Goal: Information Seeking & Learning: Learn about a topic

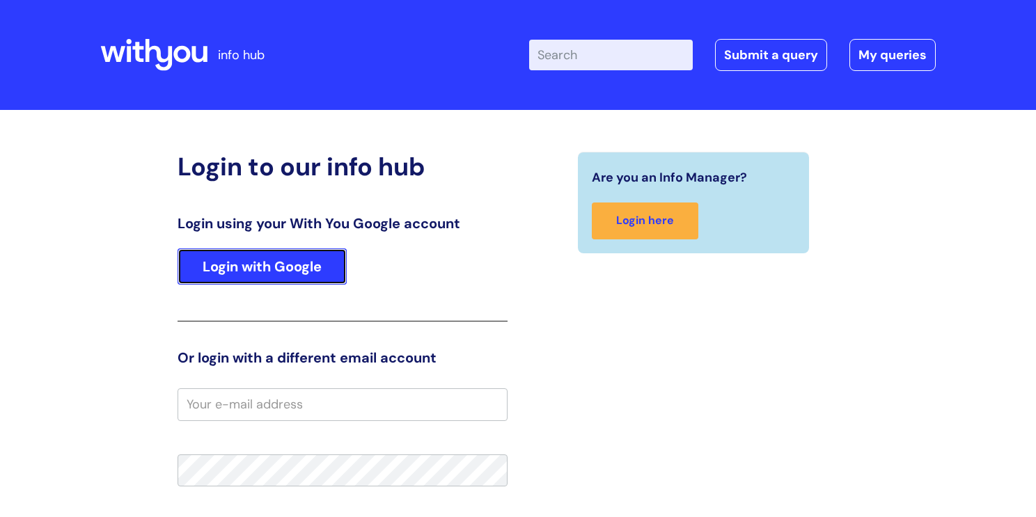
click at [306, 265] on link "Login with Google" at bounding box center [262, 267] width 169 height 36
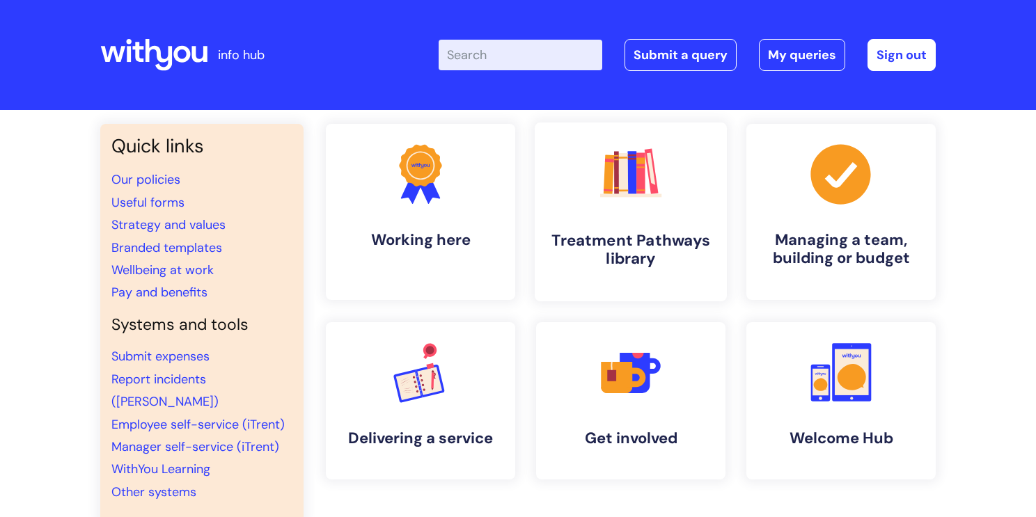
click at [631, 194] on rect at bounding box center [631, 172] width 9 height 43
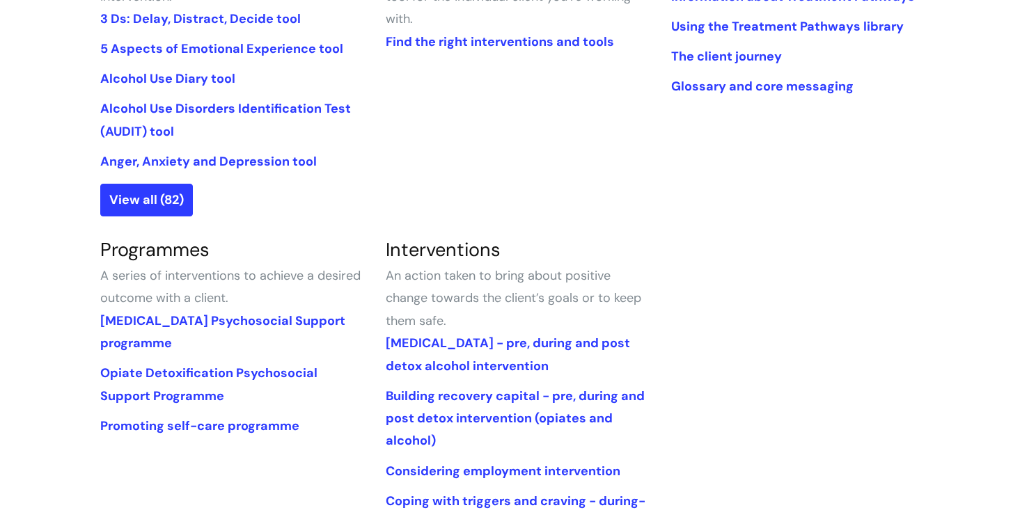
scroll to position [530, 0]
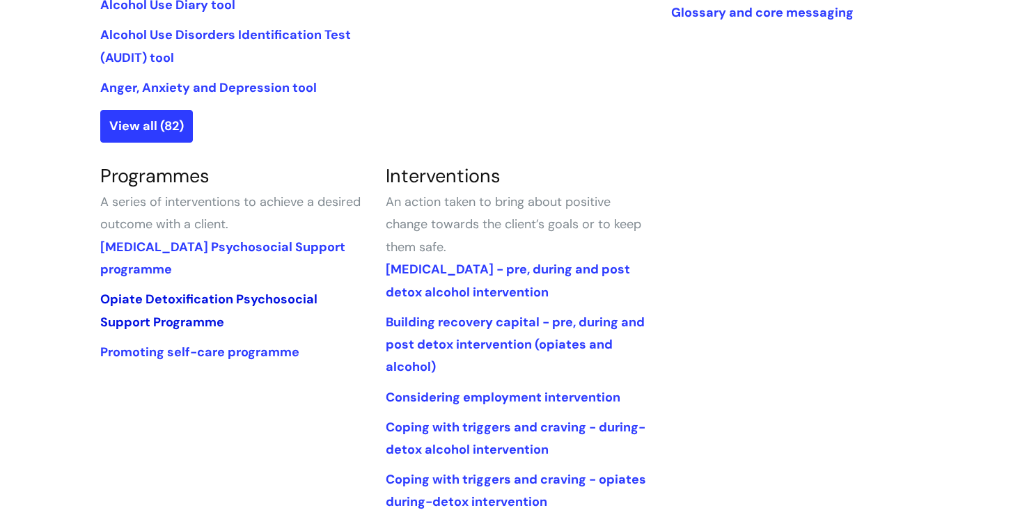
click at [177, 295] on link "Opiate Detoxification Psychosocial Support Programme" at bounding box center [208, 310] width 217 height 39
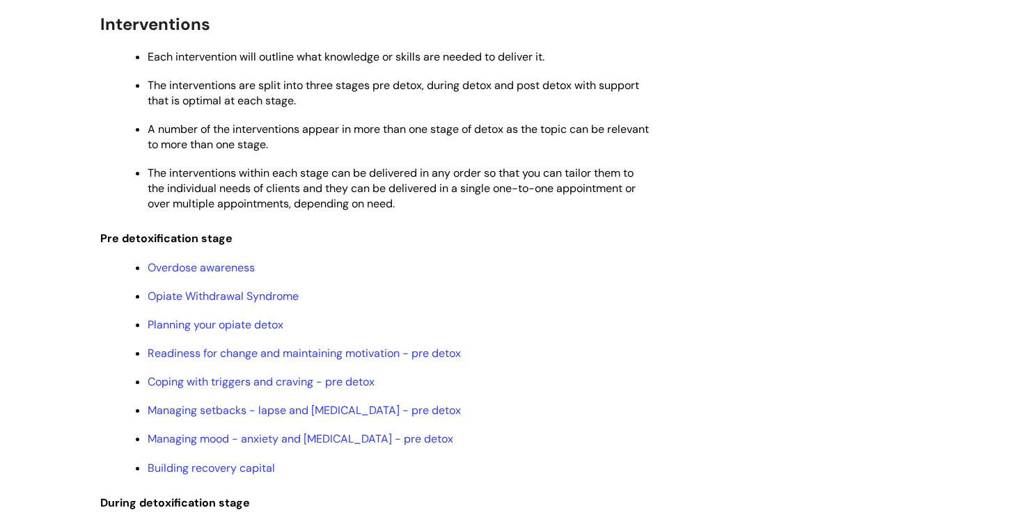
scroll to position [1160, 0]
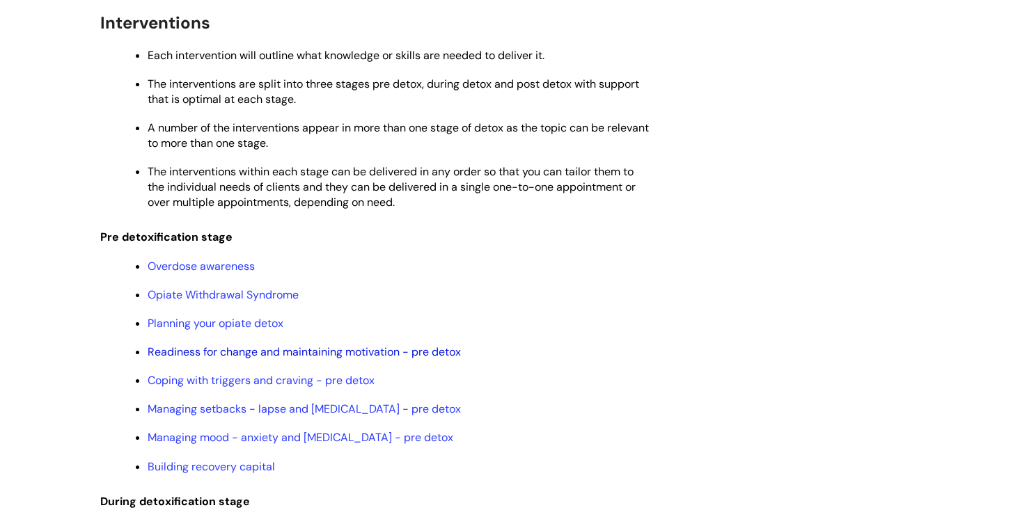
click at [290, 359] on link "Readiness for change and maintaining motivation - pre detox" at bounding box center [304, 352] width 313 height 15
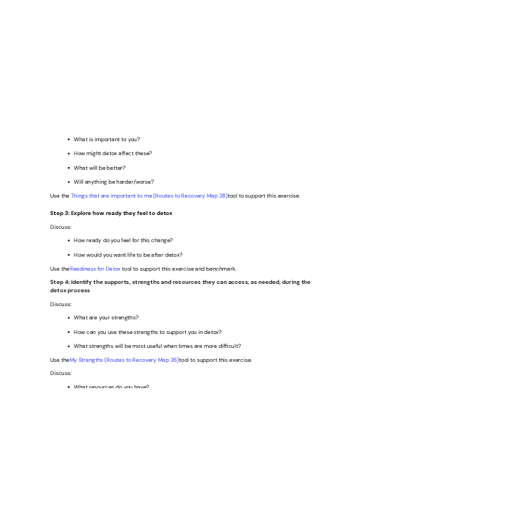
scroll to position [2371, 0]
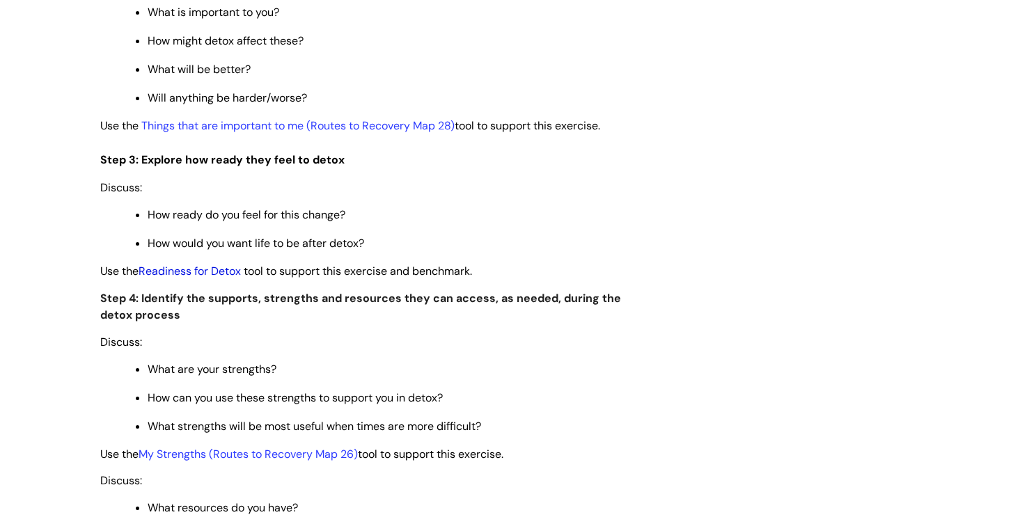
click at [212, 278] on link "Readiness for Detox" at bounding box center [190, 271] width 102 height 15
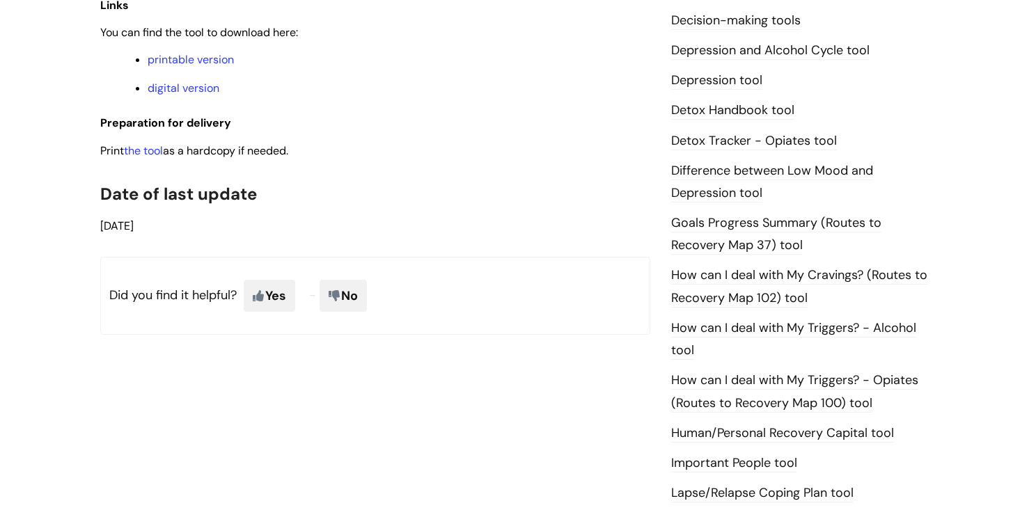
scroll to position [609, 0]
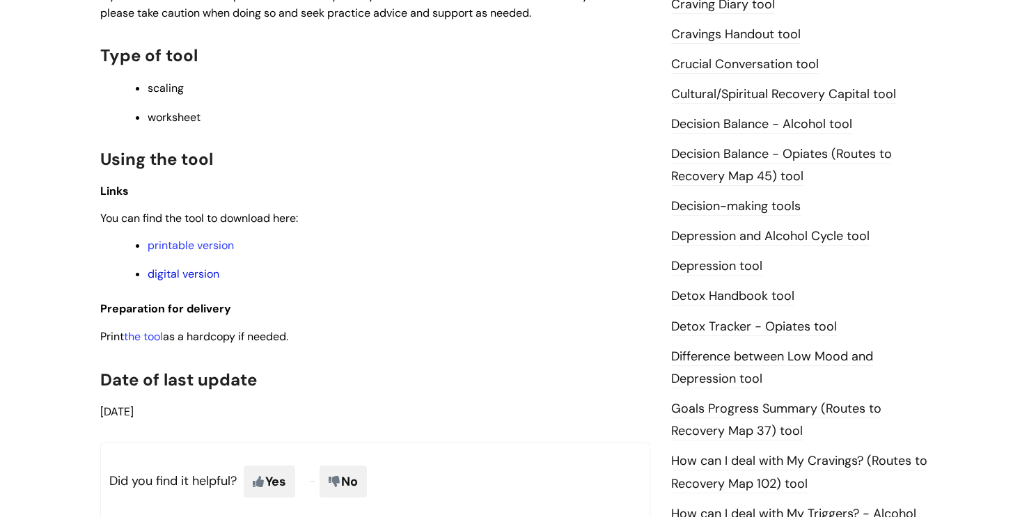
click at [173, 279] on link "digital version" at bounding box center [184, 274] width 72 height 15
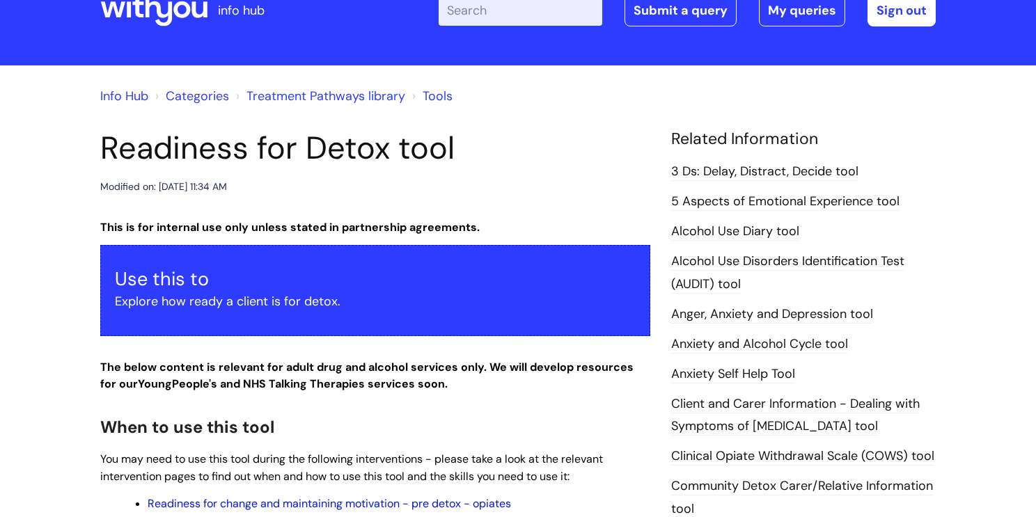
scroll to position [38, 0]
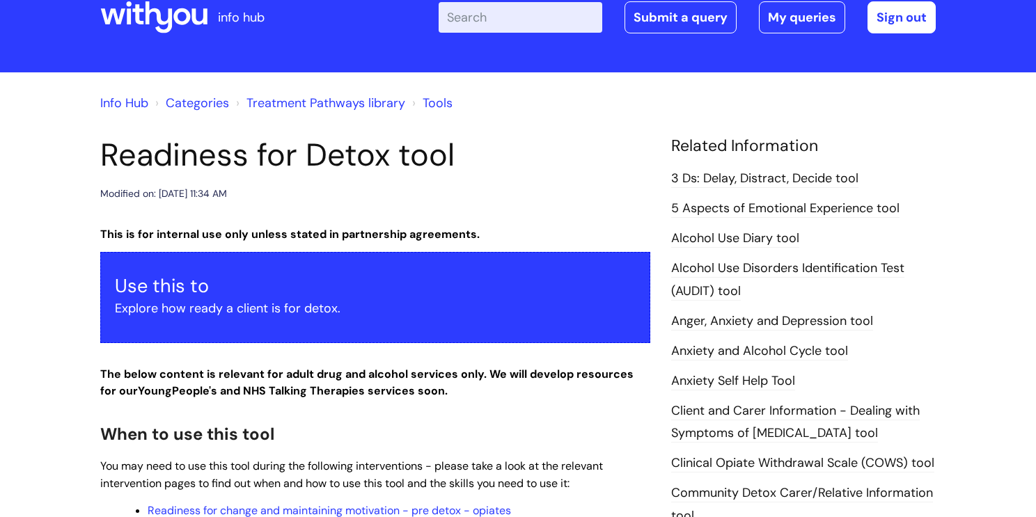
click at [785, 210] on link "5 Aspects of Emotional Experience tool" at bounding box center [785, 209] width 228 height 18
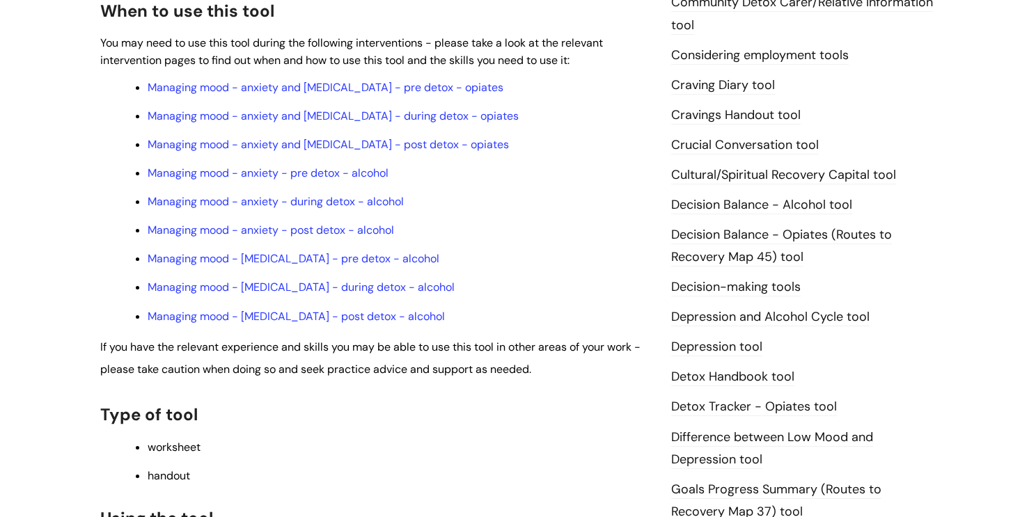
scroll to position [504, 0]
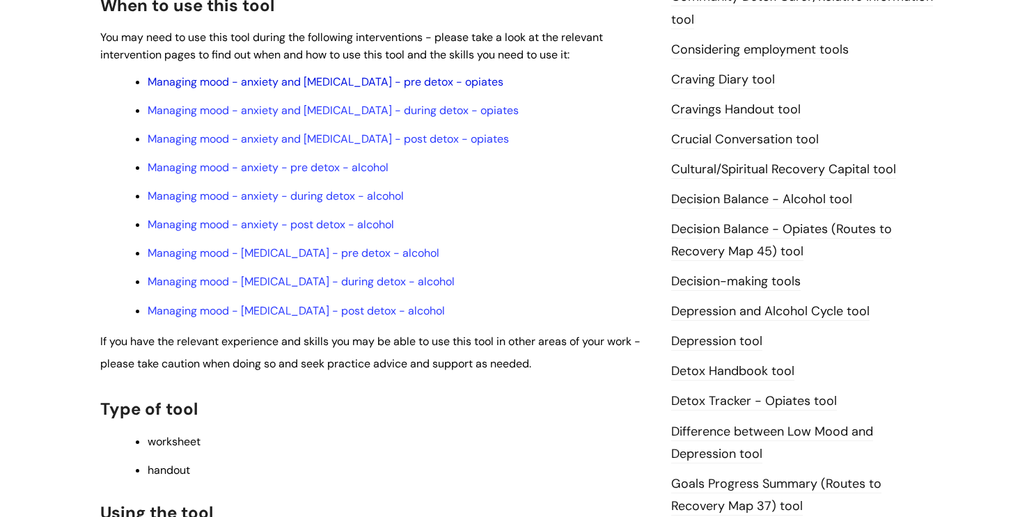
click at [460, 88] on link "Managing mood - anxiety and [MEDICAL_DATA] - pre detox - opiates" at bounding box center [326, 81] width 356 height 15
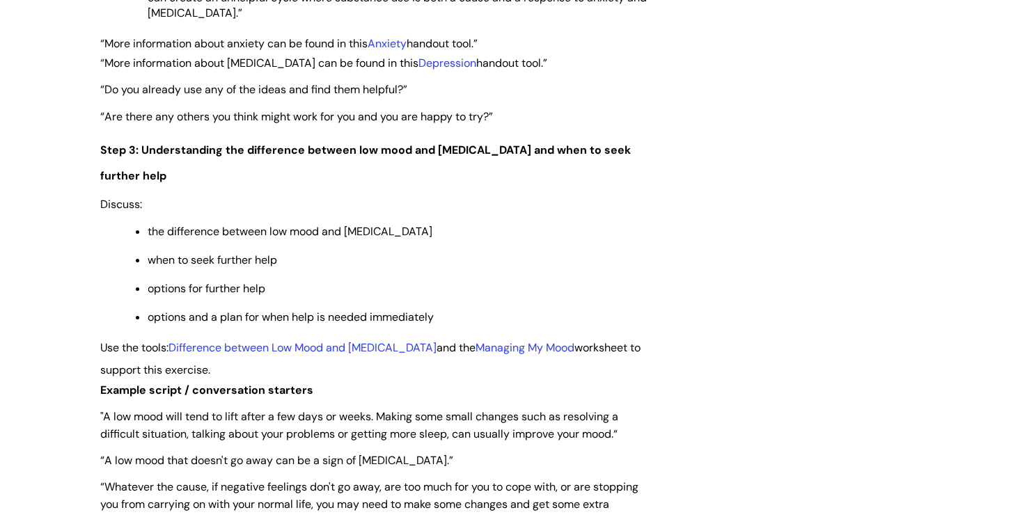
scroll to position [2620, 0]
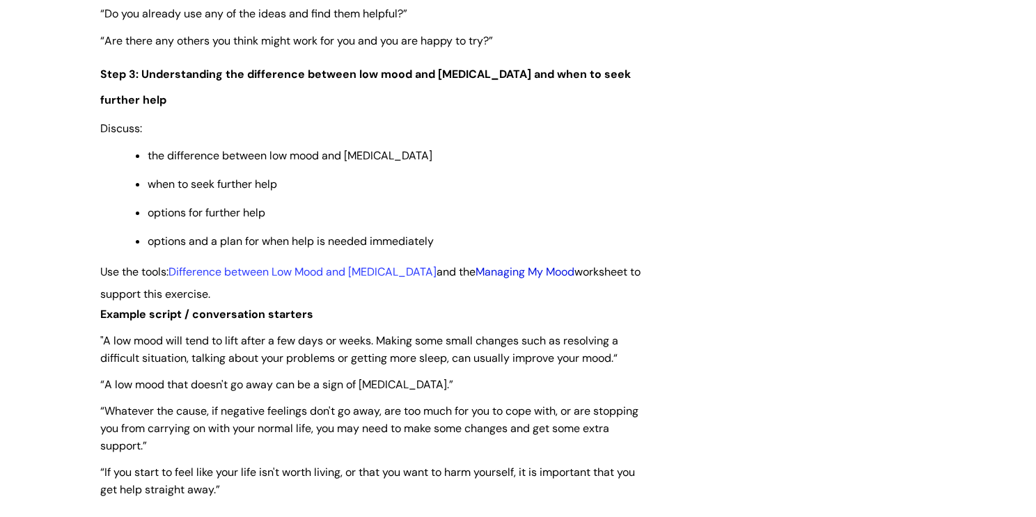
click at [482, 279] on link "Managing My Mood" at bounding box center [524, 272] width 99 height 15
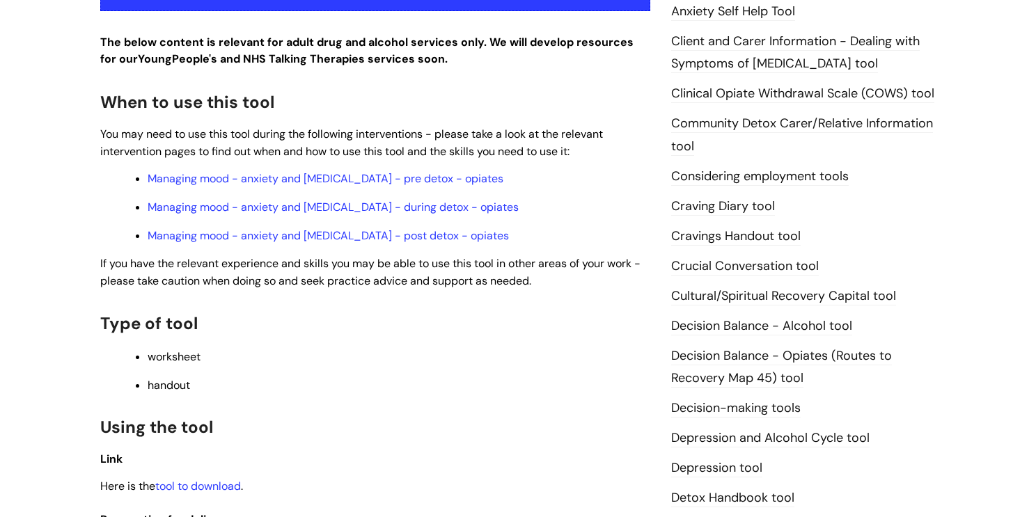
scroll to position [571, 0]
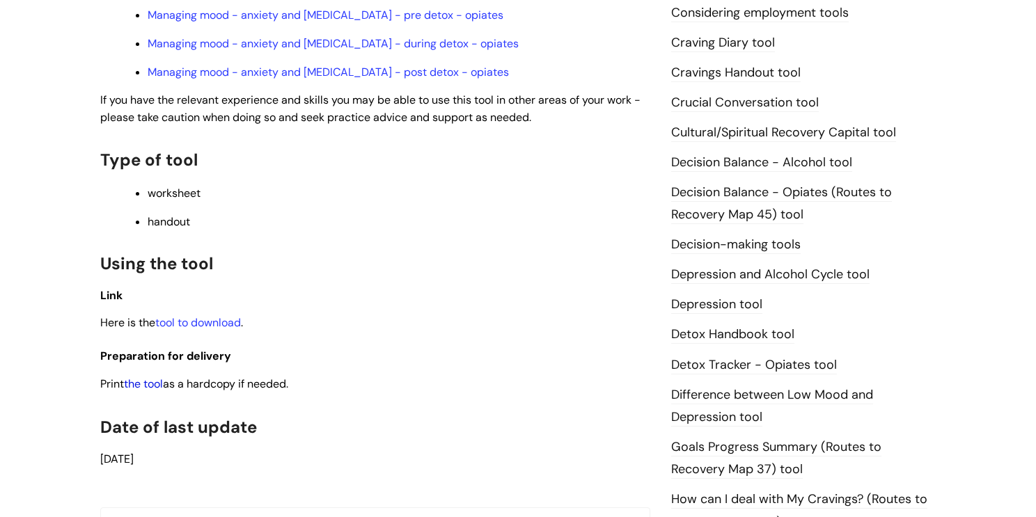
click at [146, 391] on link "the tool" at bounding box center [143, 384] width 39 height 15
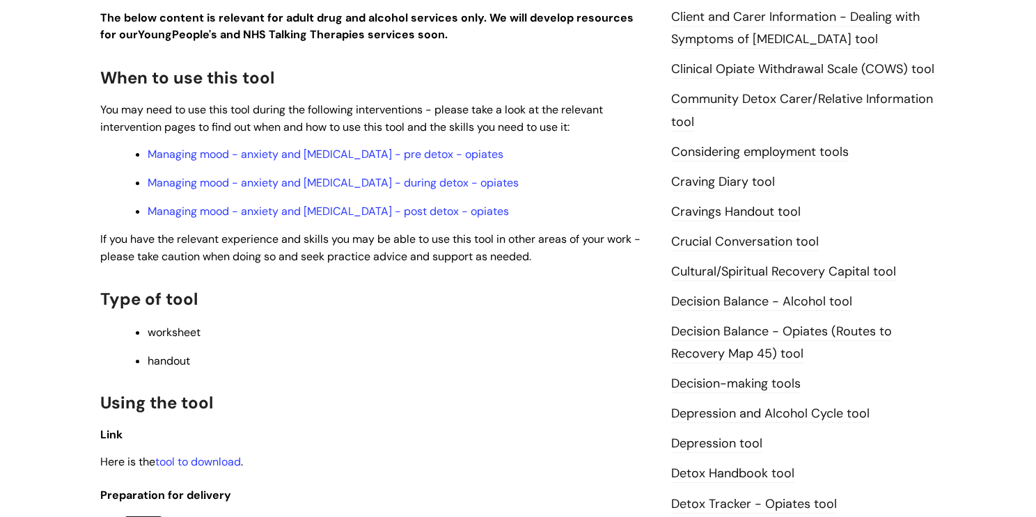
scroll to position [429, 0]
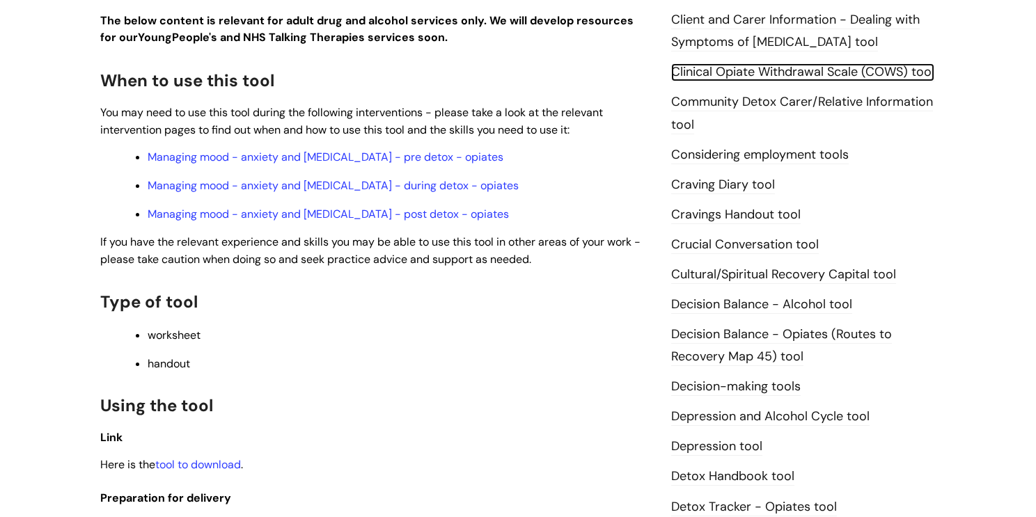
click at [741, 72] on link "Clinical Opiate Withdrawal Scale (COWS) tool" at bounding box center [802, 72] width 263 height 18
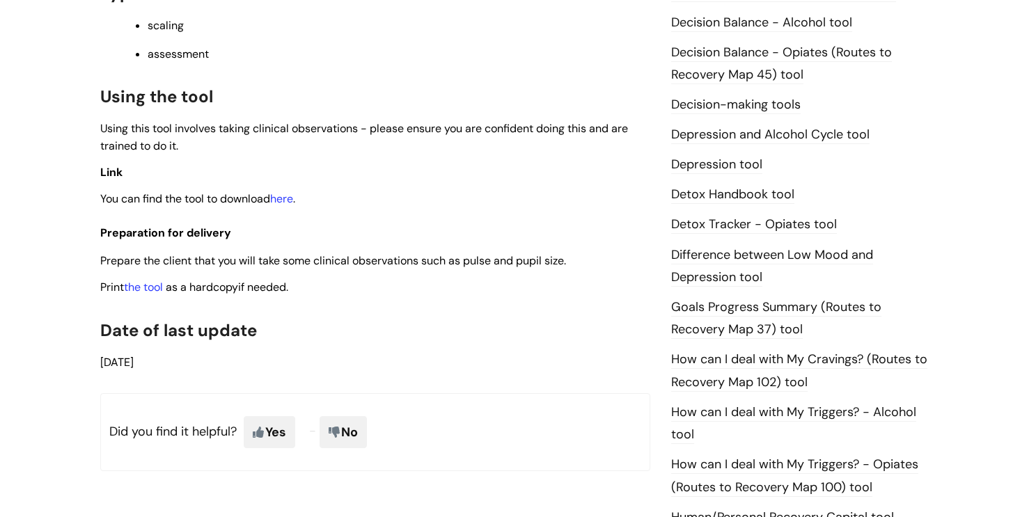
scroll to position [681, 0]
click at [159, 291] on link "the tool" at bounding box center [143, 286] width 39 height 15
click at [759, 194] on link "Detox Handbook tool" at bounding box center [732, 194] width 123 height 18
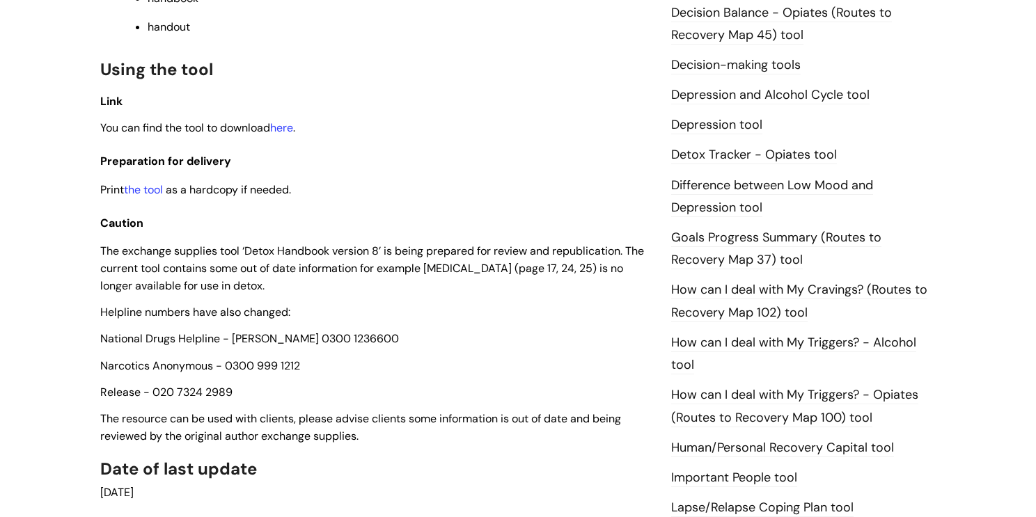
scroll to position [600, 0]
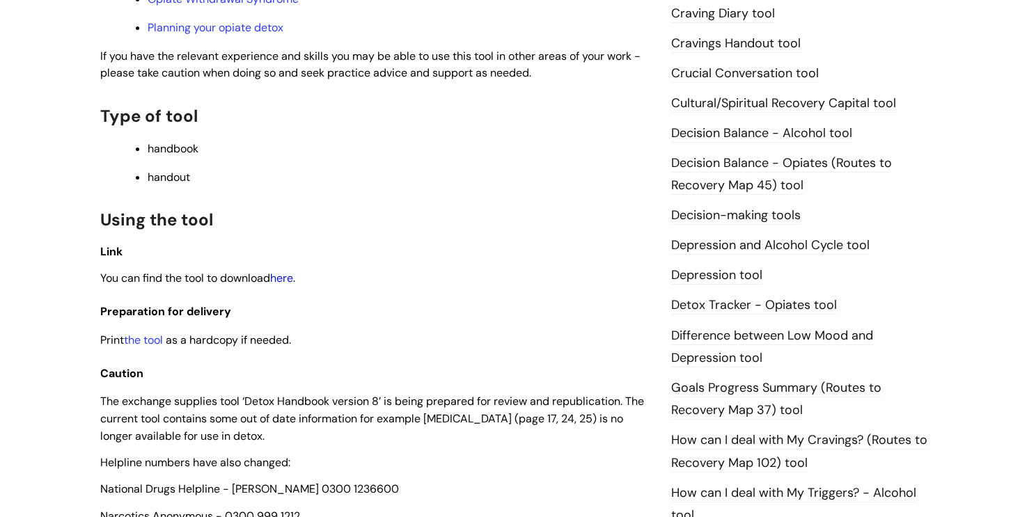
click at [292, 285] on link "here" at bounding box center [281, 278] width 23 height 15
